Goal: Information Seeking & Learning: Find specific fact

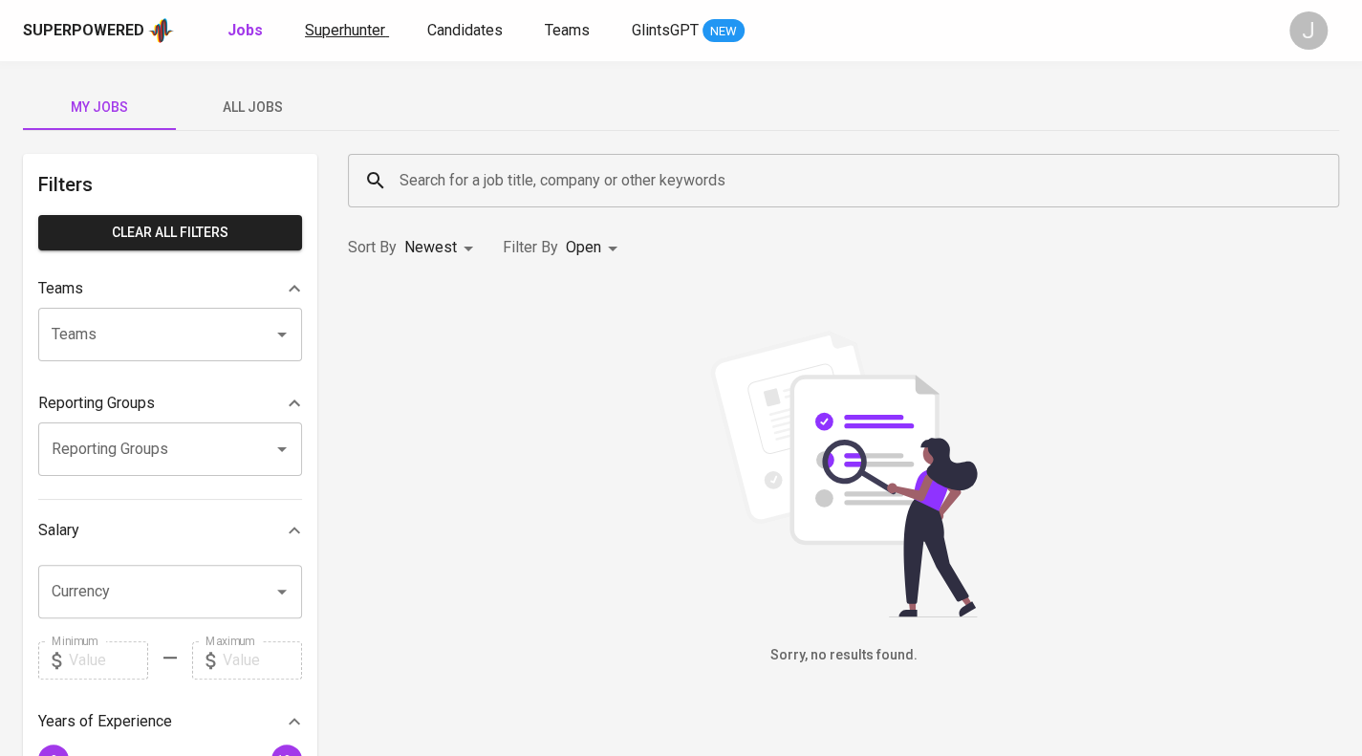
click at [331, 39] on link "Superhunter" at bounding box center [347, 31] width 84 height 24
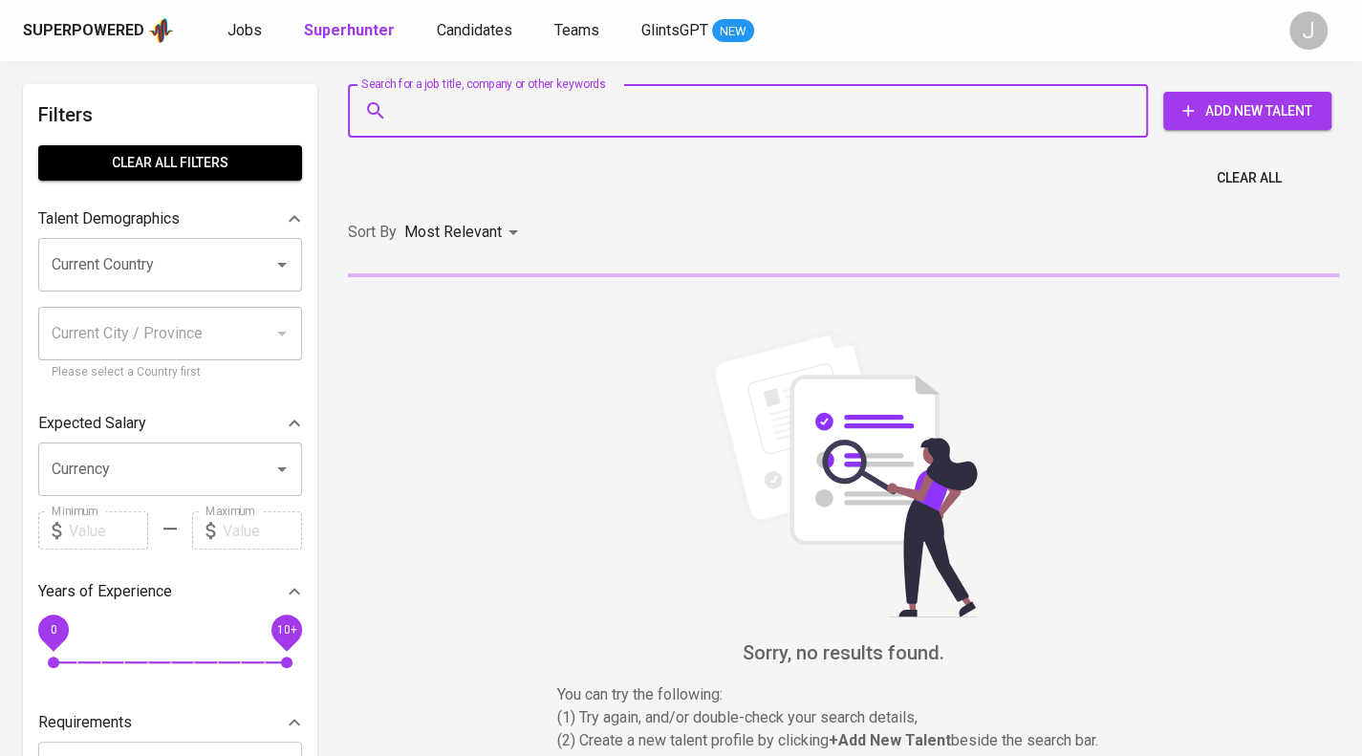
click at [455, 114] on input "Search for a job title, company or other keywords" at bounding box center [753, 111] width 716 height 36
paste input "[PERSON_NAME] Indarto"
type input "[PERSON_NAME] Indarto"
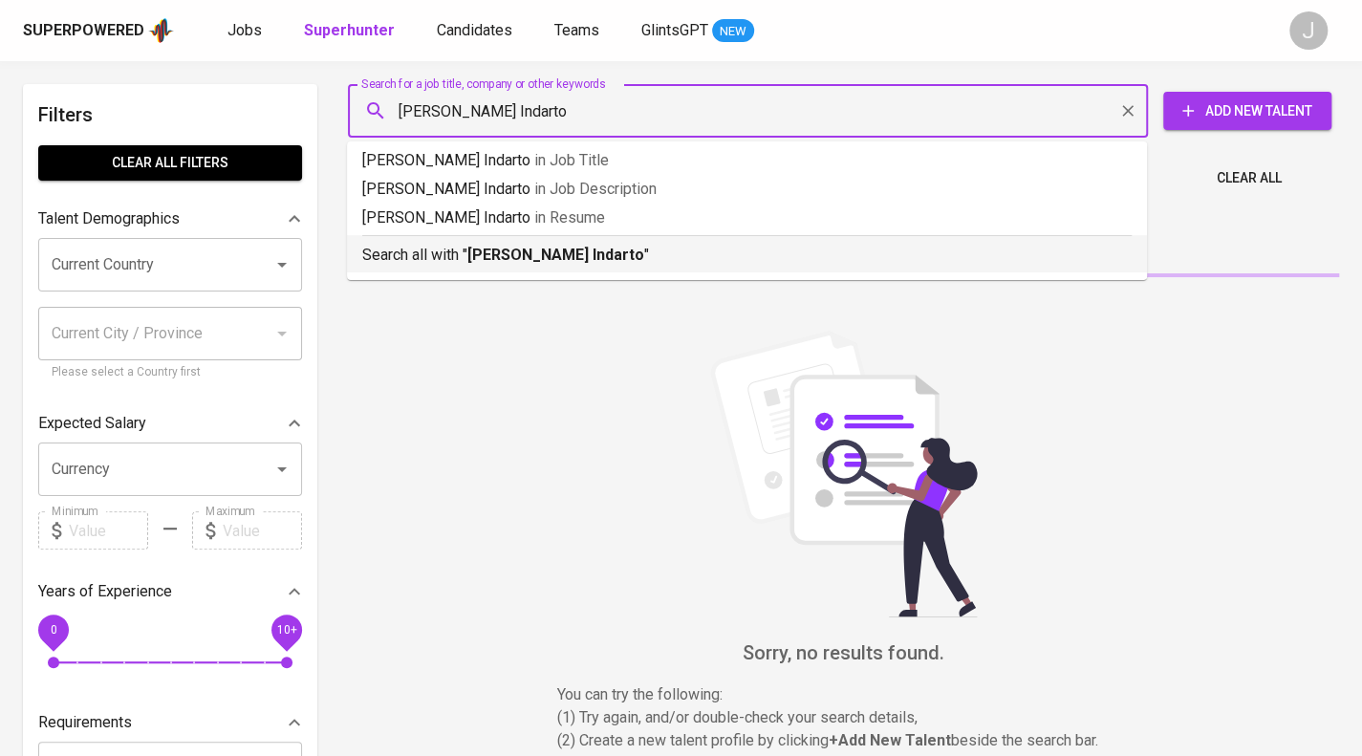
drag, startPoint x: 616, startPoint y: 274, endPoint x: 617, endPoint y: 263, distance: 11.5
click at [616, 273] on ul "[PERSON_NAME] Indarto in Job Title [PERSON_NAME] Indarto in Job Description [PE…" at bounding box center [747, 210] width 800 height 139
click at [617, 256] on p "Search all with " [PERSON_NAME] Indarto "" at bounding box center [746, 255] width 769 height 23
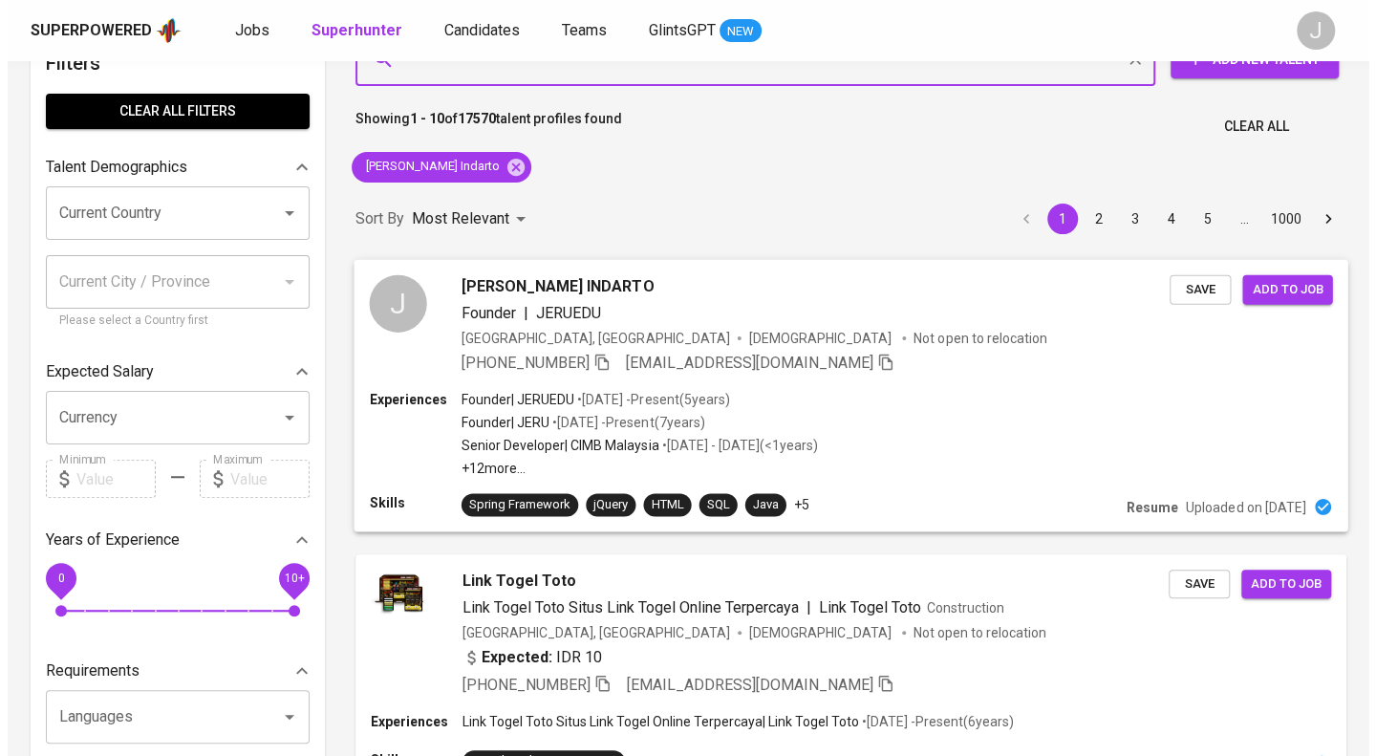
scroll to position [96, 0]
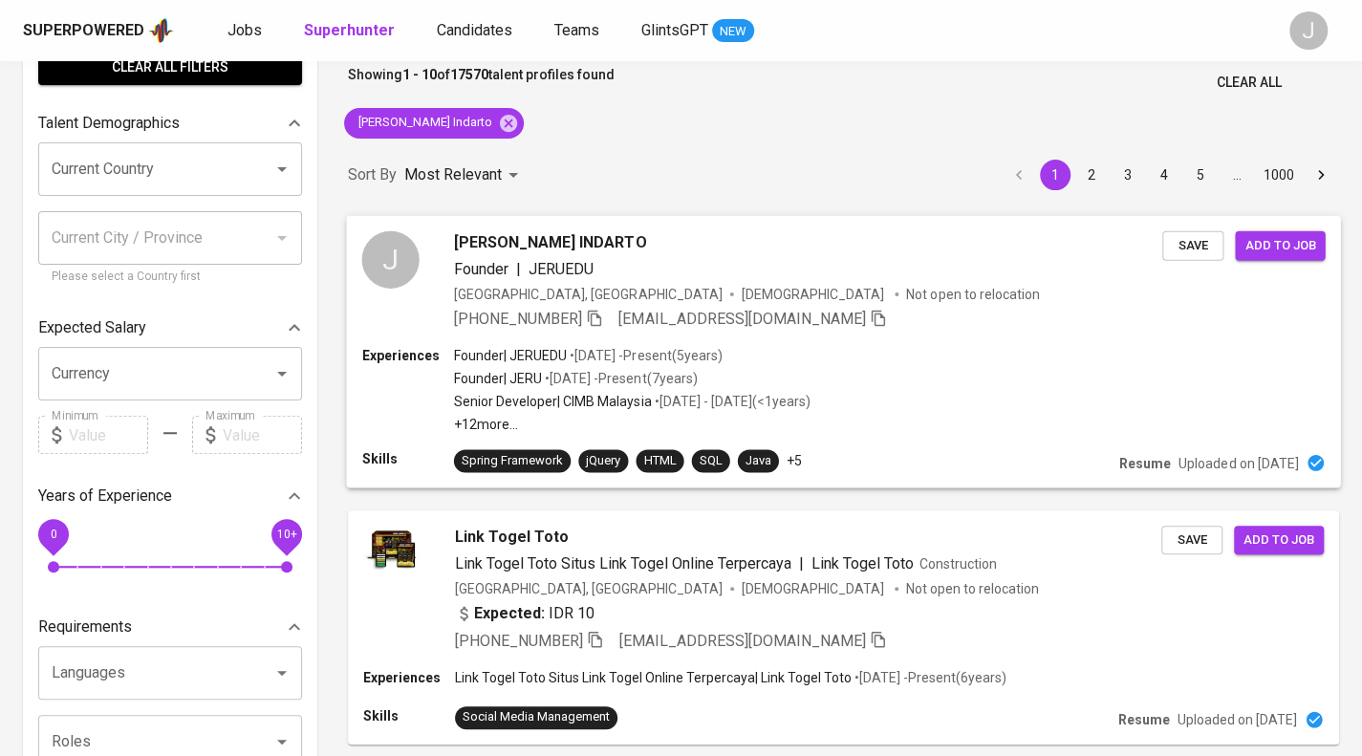
click at [877, 309] on div "[PHONE_NUMBER] [EMAIL_ADDRESS][DOMAIN_NAME]" at bounding box center [808, 318] width 708 height 23
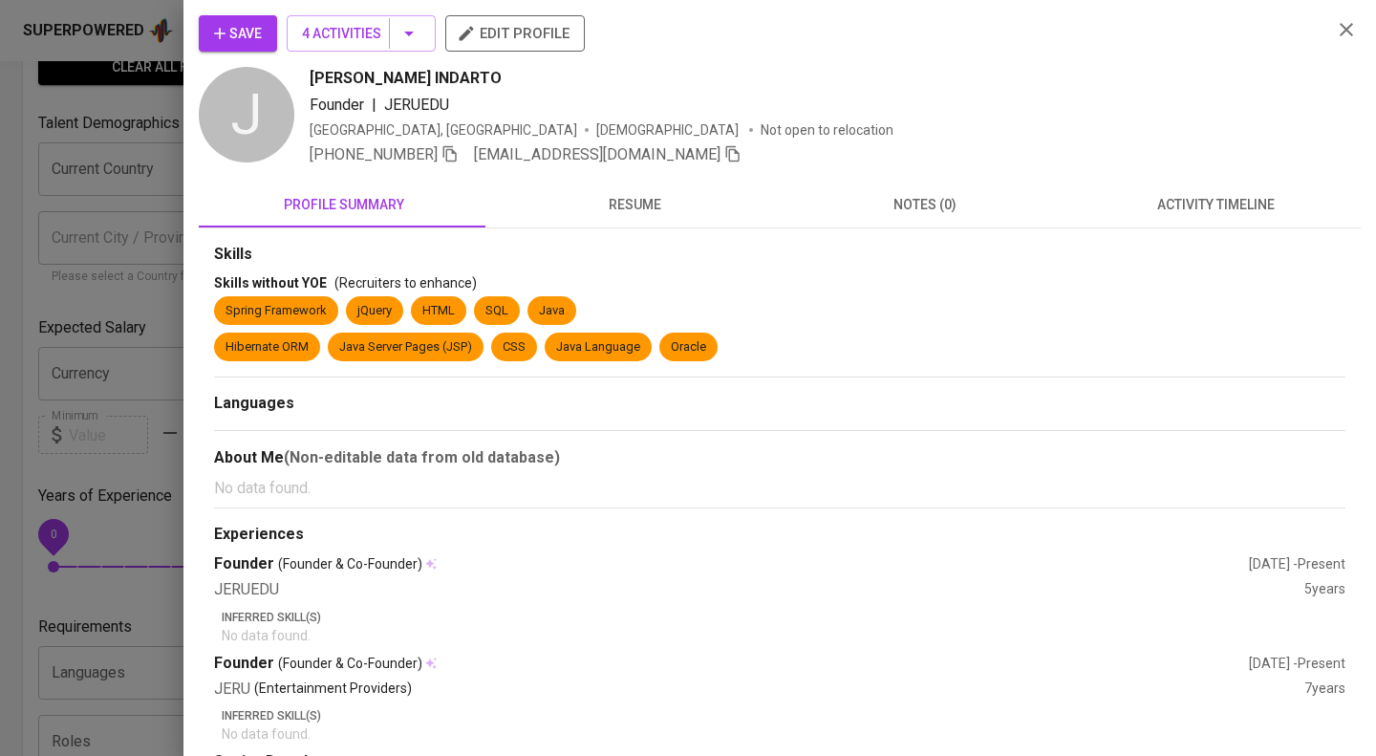
click at [596, 196] on span "resume" at bounding box center [635, 205] width 268 height 24
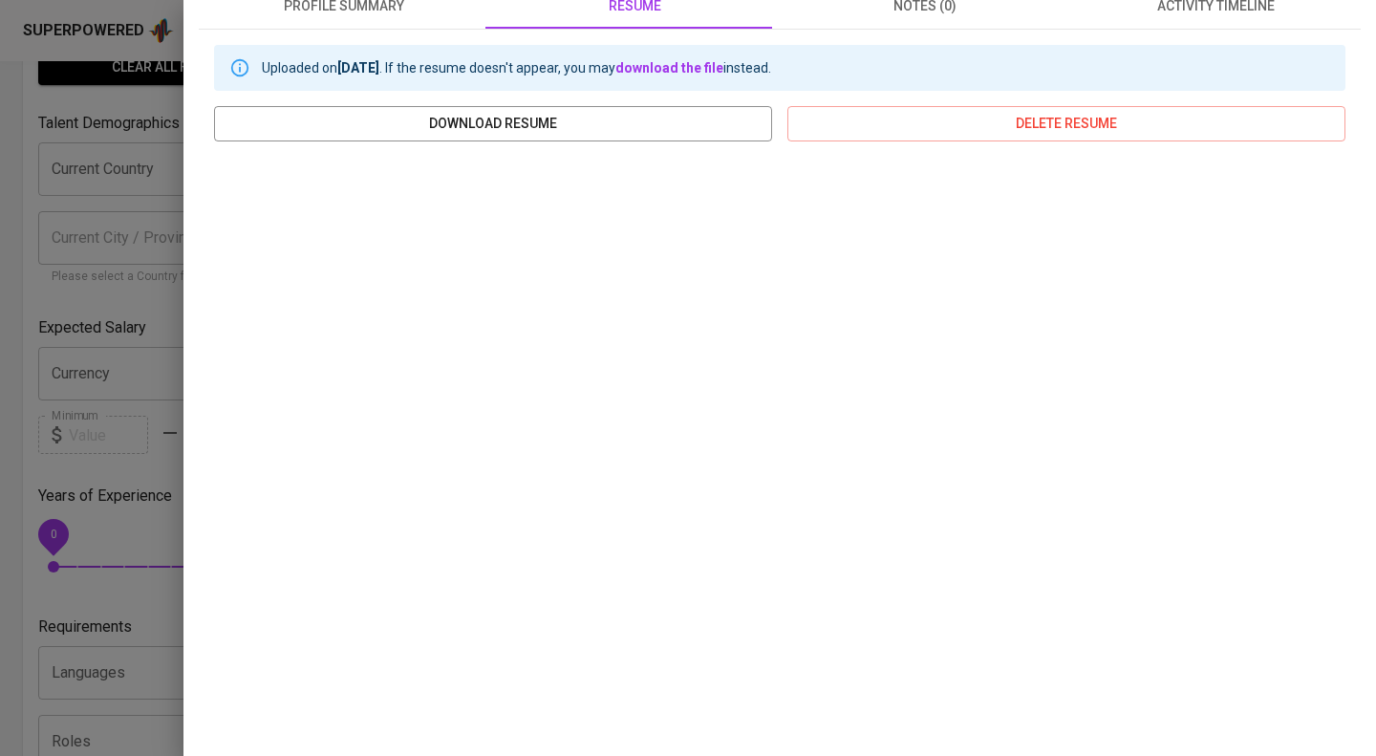
scroll to position [201, 0]
